Goal: Contribute content: Add original content to the website for others to see

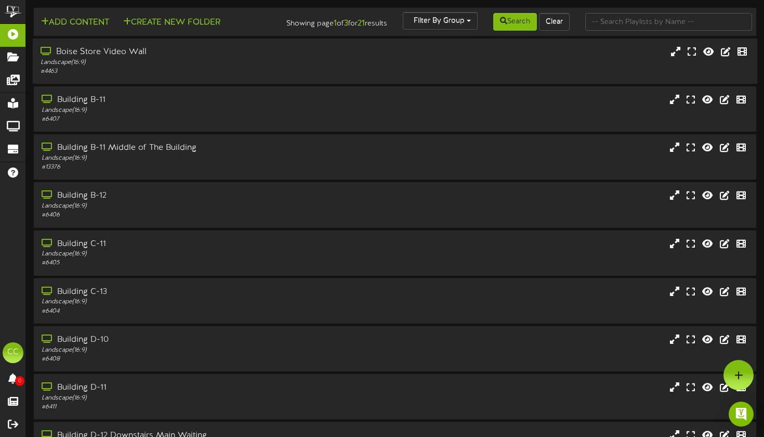
click at [242, 76] on div "# 4463" at bounding box center [184, 71] width 286 height 9
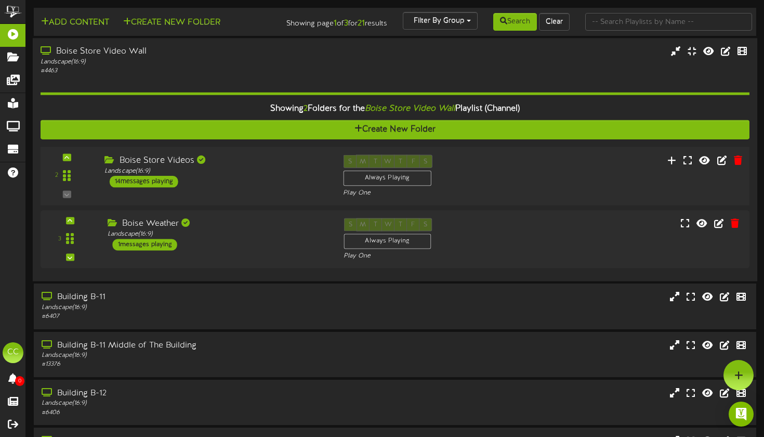
click at [279, 183] on div "Boise Store Videos Landscape ( 16:9 ) 14 messages playing" at bounding box center [216, 170] width 239 height 33
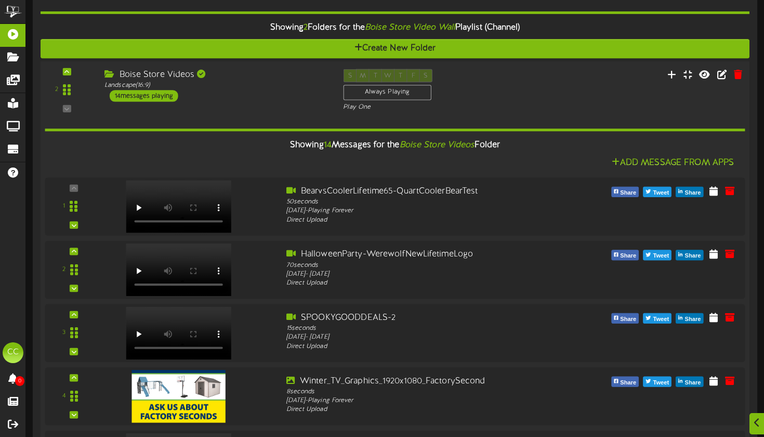
scroll to position [90, 0]
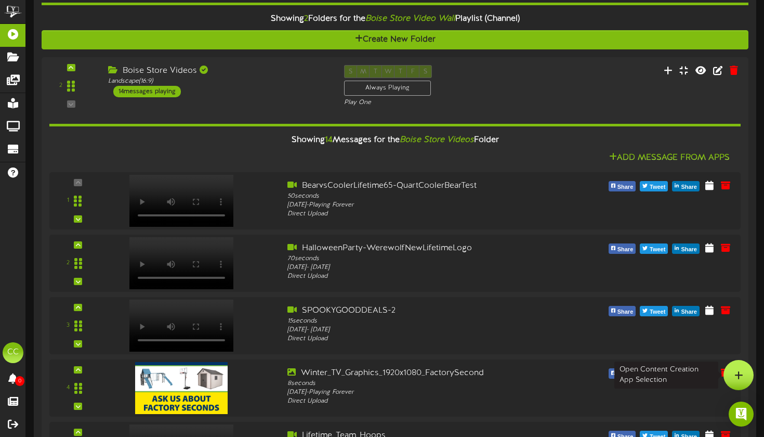
click at [739, 368] on div at bounding box center [738, 375] width 30 height 30
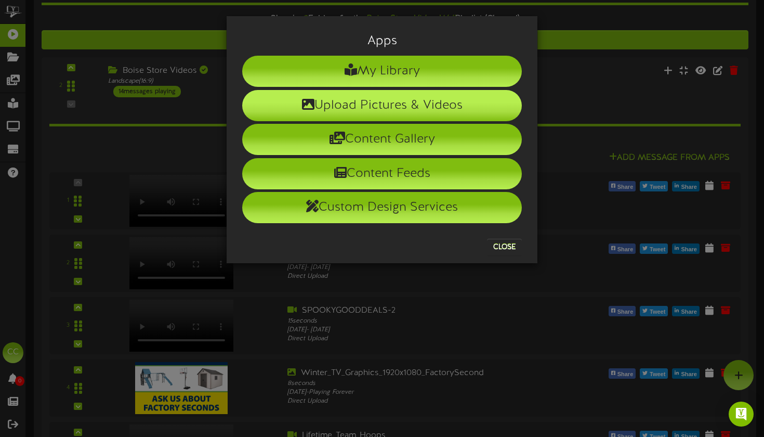
click at [389, 110] on li "Upload Pictures & Videos" at bounding box center [382, 105] width 280 height 31
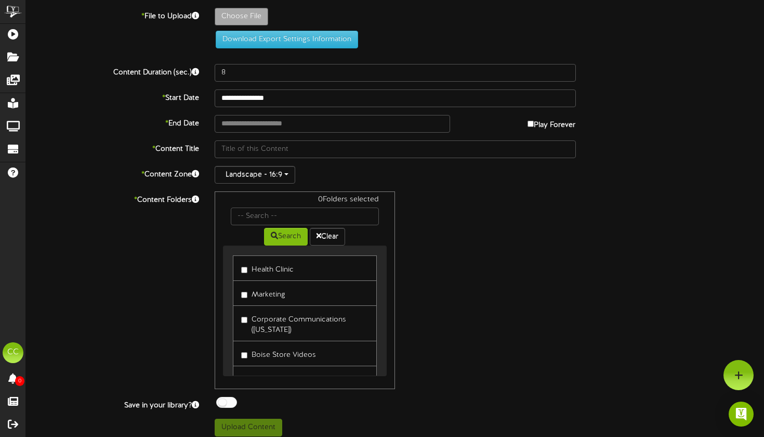
type input "**********"
type input "WitchWaterJug30SecNOVO"
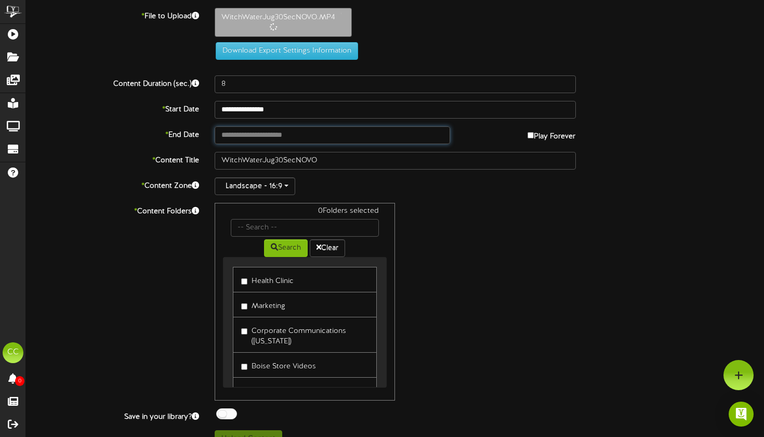
click at [273, 132] on input "text" at bounding box center [332, 135] width 235 height 18
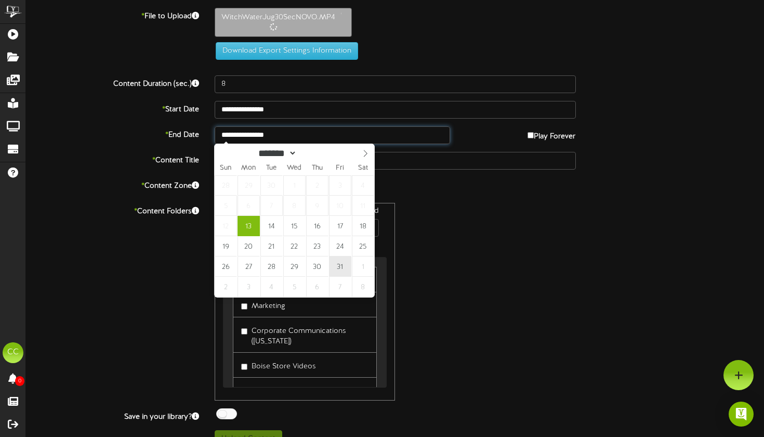
type input "**********"
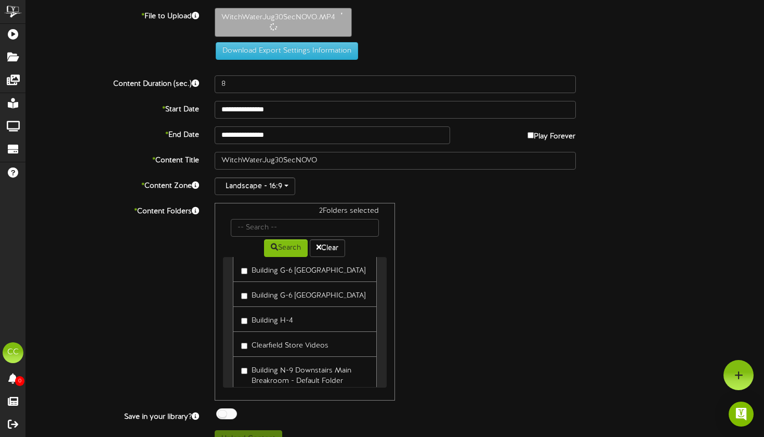
click at [458, 282] on div "2 Folders selected Search Clear Health Clinic Marketing" at bounding box center [395, 301] width 377 height 197
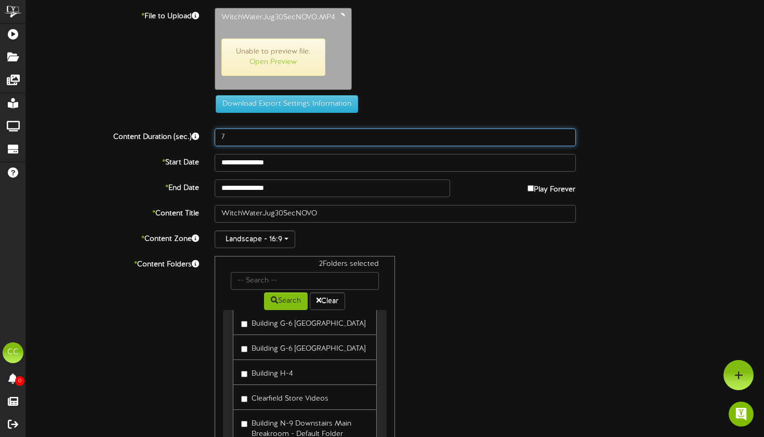
click at [565, 137] on input "7" at bounding box center [395, 137] width 361 height 18
drag, startPoint x: 248, startPoint y: 134, endPoint x: 206, endPoint y: 135, distance: 42.1
click at [207, 135] on div "7" at bounding box center [395, 137] width 377 height 18
type input "30"
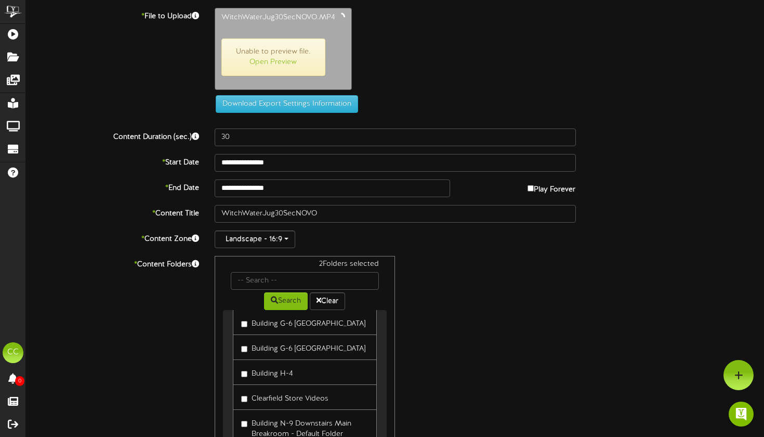
click at [453, 95] on div "Download Export Settings Information" at bounding box center [395, 104] width 385 height 18
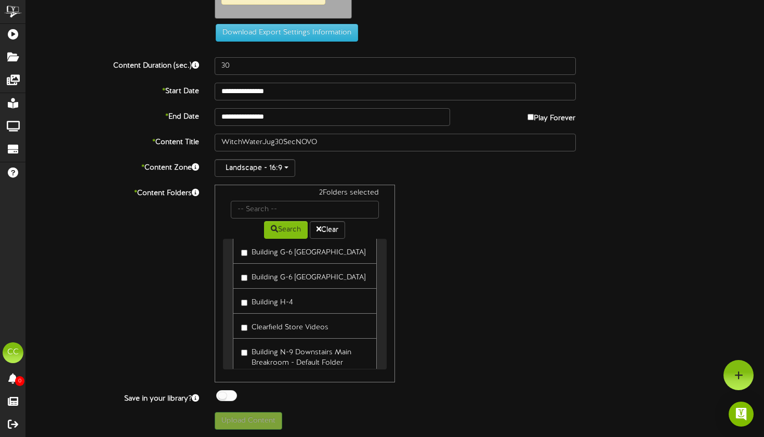
scroll to position [70, 0]
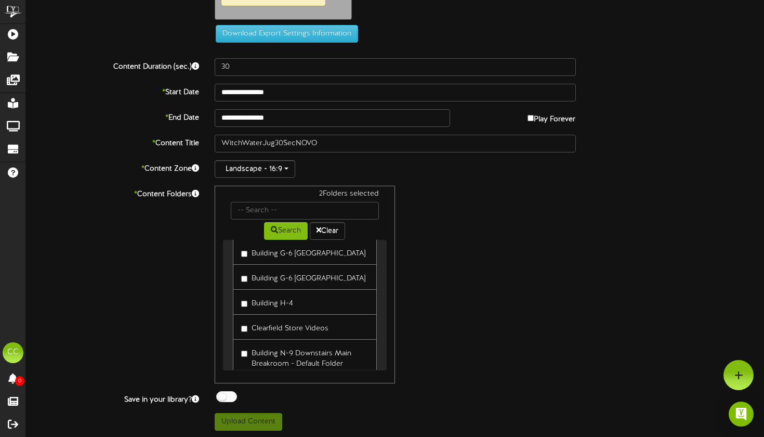
click at [446, 264] on div "2 Folders selected Search Clear Health Clinic Marketing" at bounding box center [395, 284] width 377 height 197
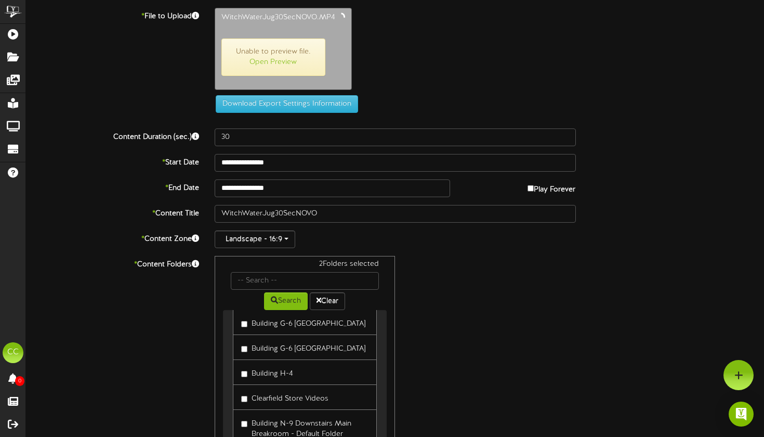
scroll to position [0, 0]
